Goal: Task Accomplishment & Management: Manage account settings

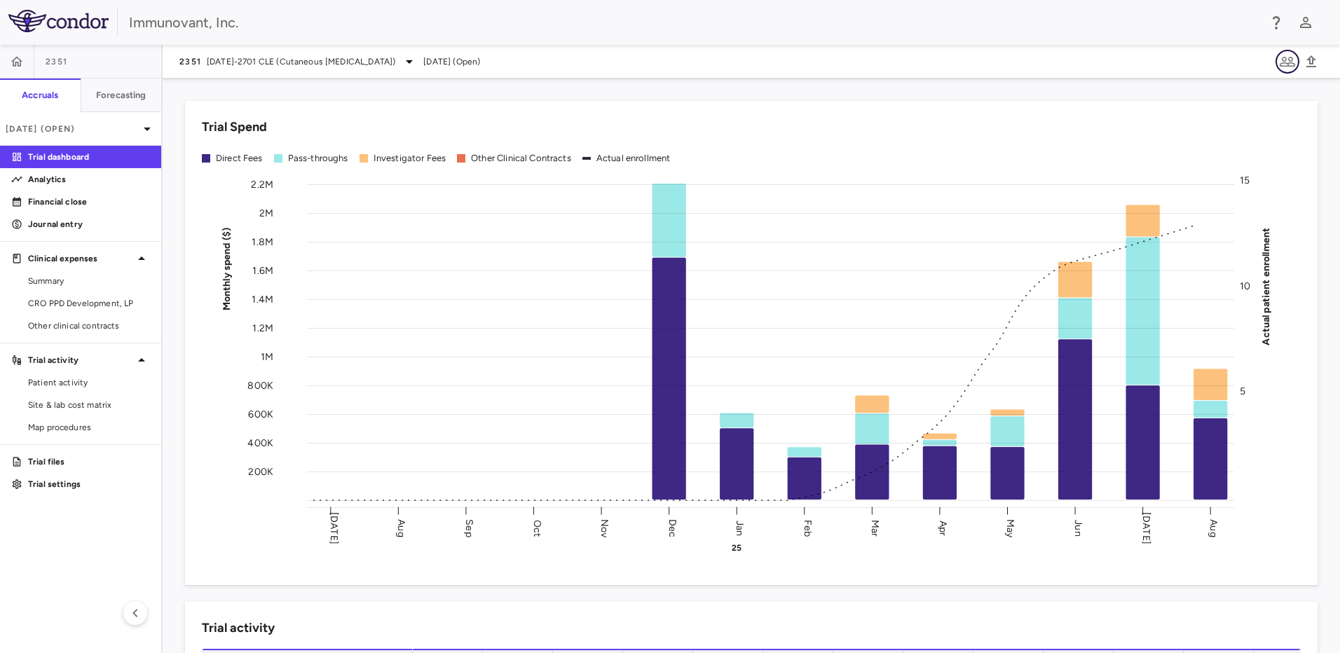
click at [1286, 67] on icon "button" at bounding box center [1287, 61] width 17 height 17
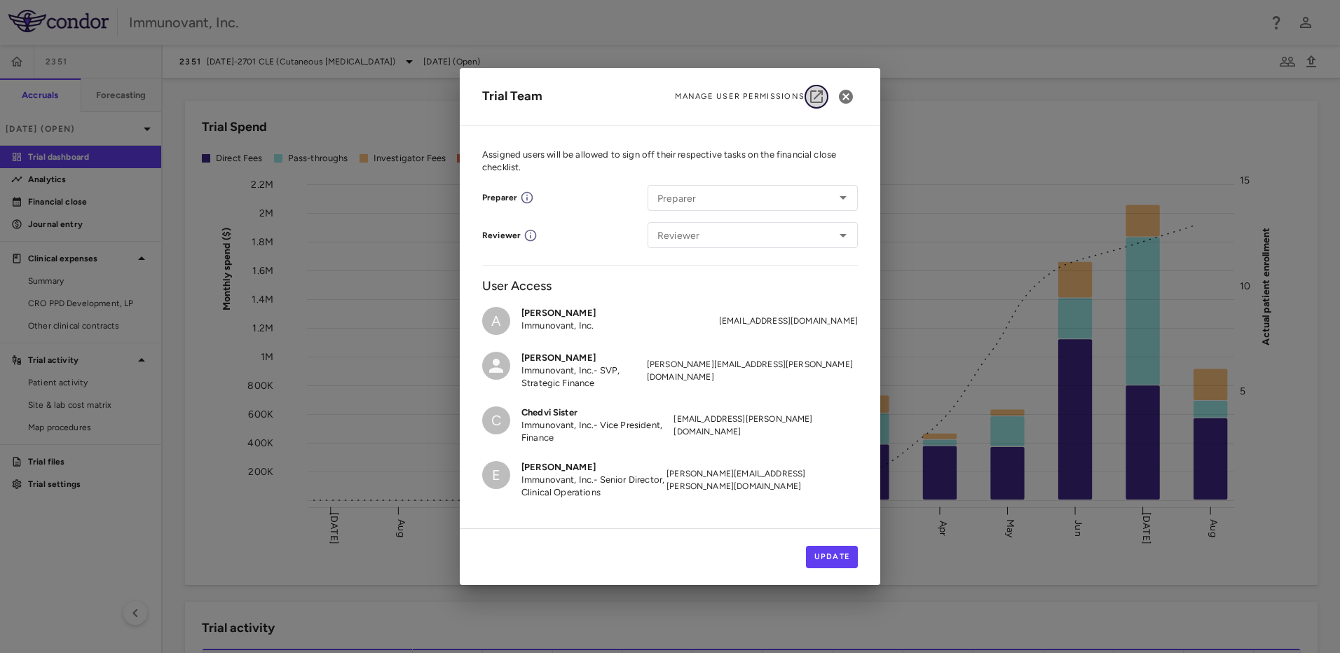
click at [810, 94] on icon "button" at bounding box center [816, 96] width 13 height 13
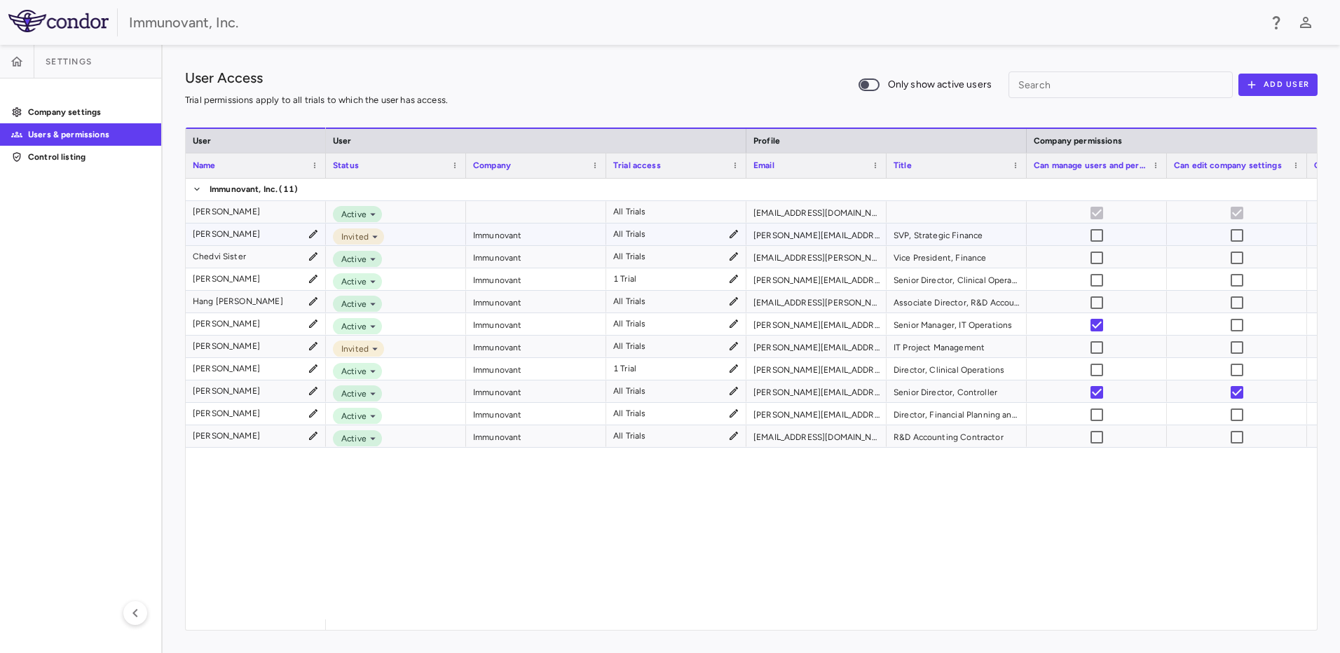
click at [310, 233] on icon at bounding box center [313, 233] width 11 height 11
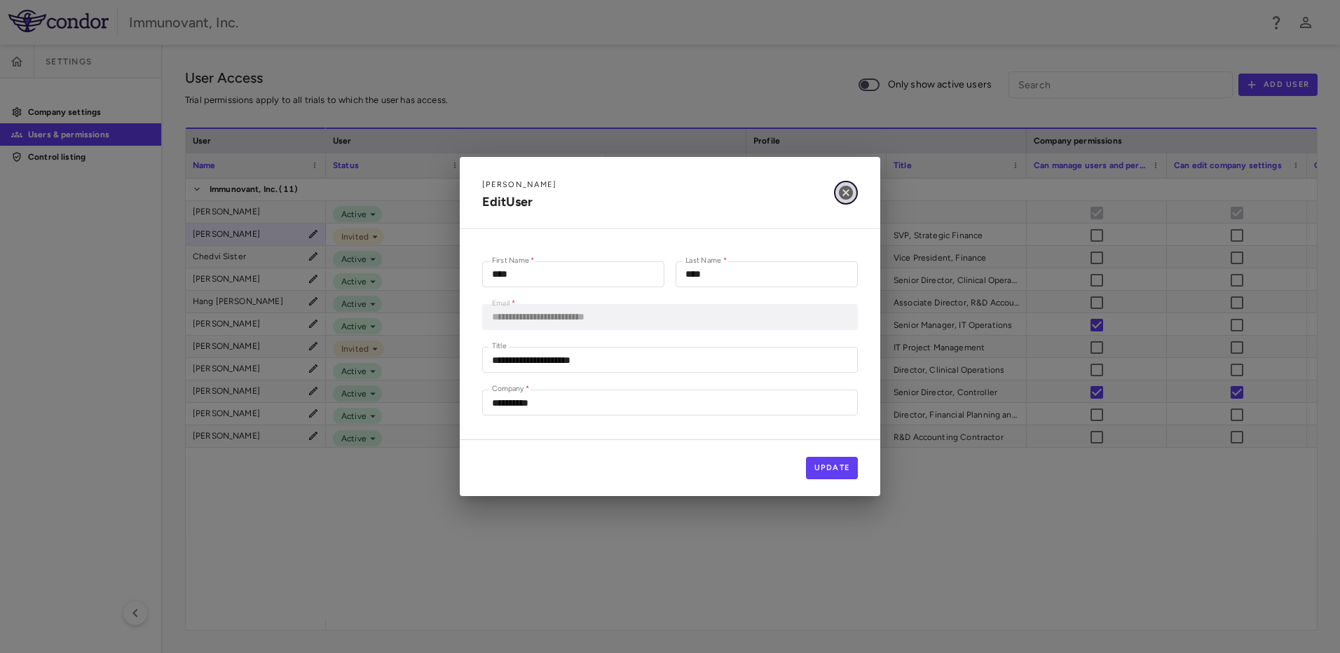
click at [848, 193] on icon "button" at bounding box center [845, 192] width 17 height 17
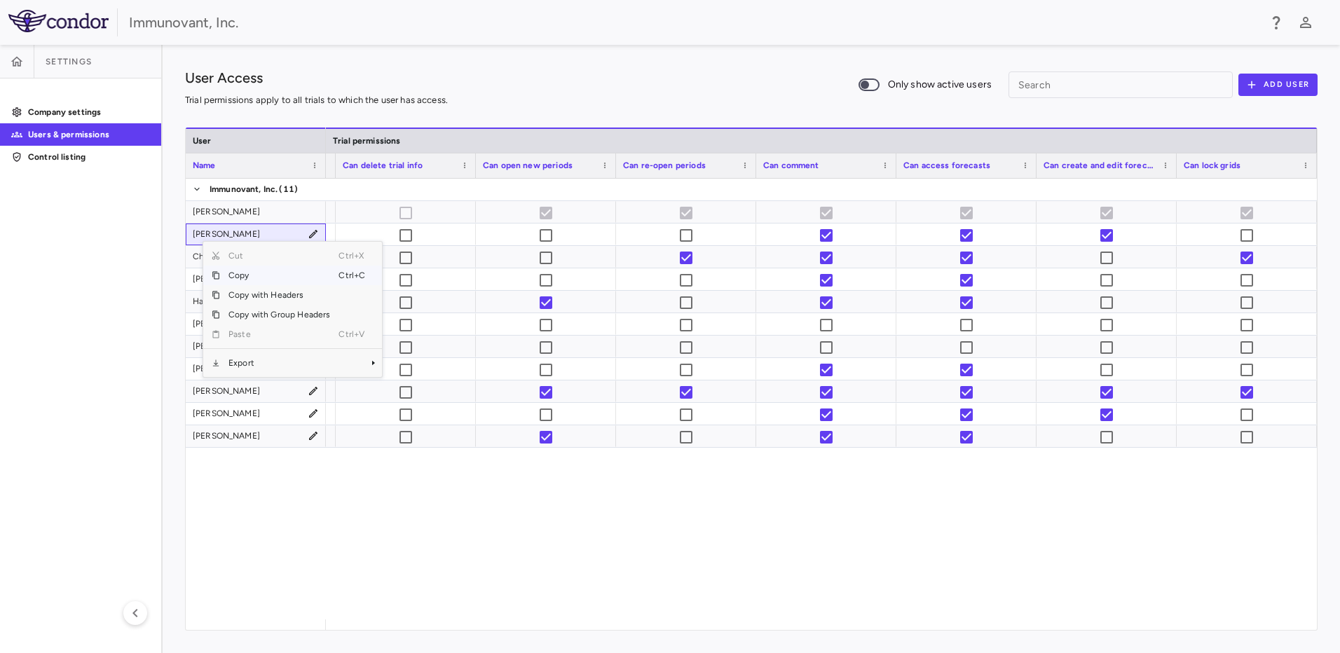
click at [270, 598] on div "[PERSON_NAME] [PERSON_NAME] Chedvi Sister [PERSON_NAME] Hang [PERSON_NAME] [PER…" at bounding box center [751, 399] width 1131 height 441
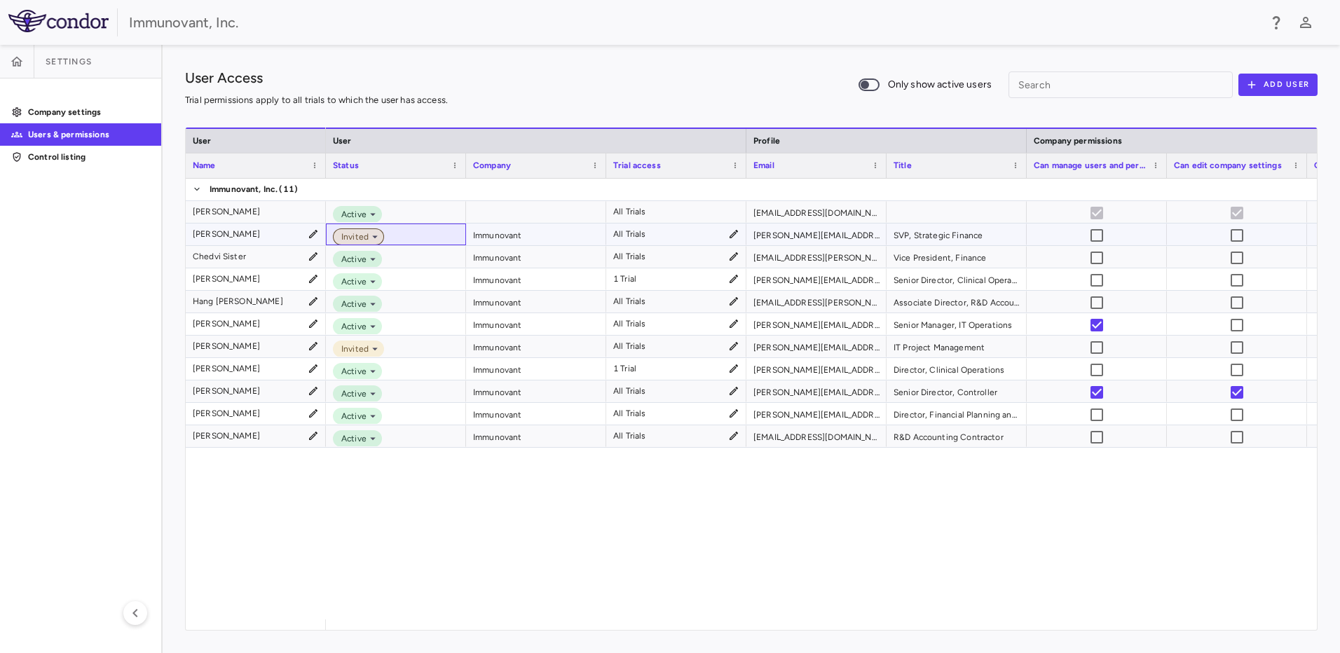
click at [373, 242] on icon at bounding box center [375, 237] width 13 height 13
click at [383, 280] on div "Inactive" at bounding box center [374, 281] width 39 height 13
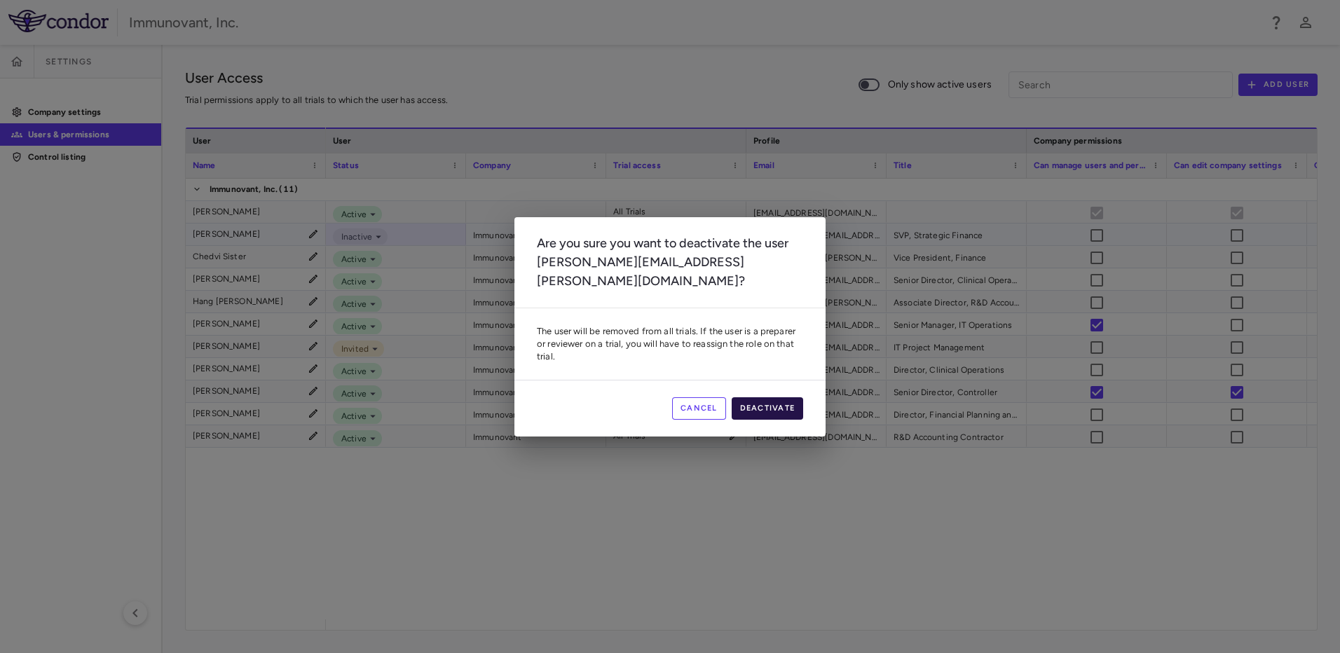
click at [791, 403] on button "Deactivate" at bounding box center [768, 408] width 72 height 22
